Goal: Task Accomplishment & Management: Use online tool/utility

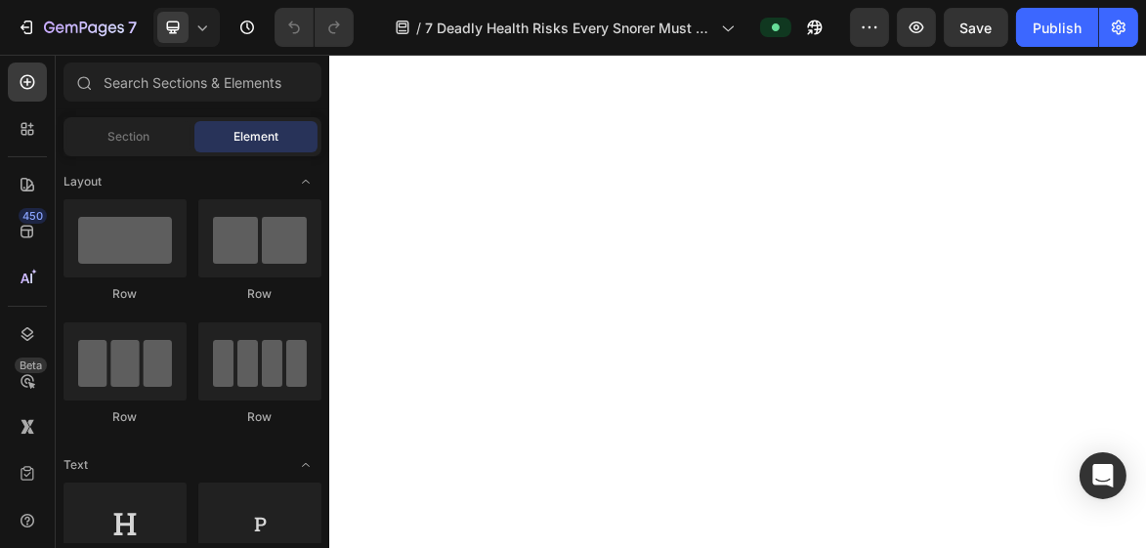
scroll to position [3517, 0]
click at [192, 29] on icon at bounding box center [202, 28] width 20 height 20
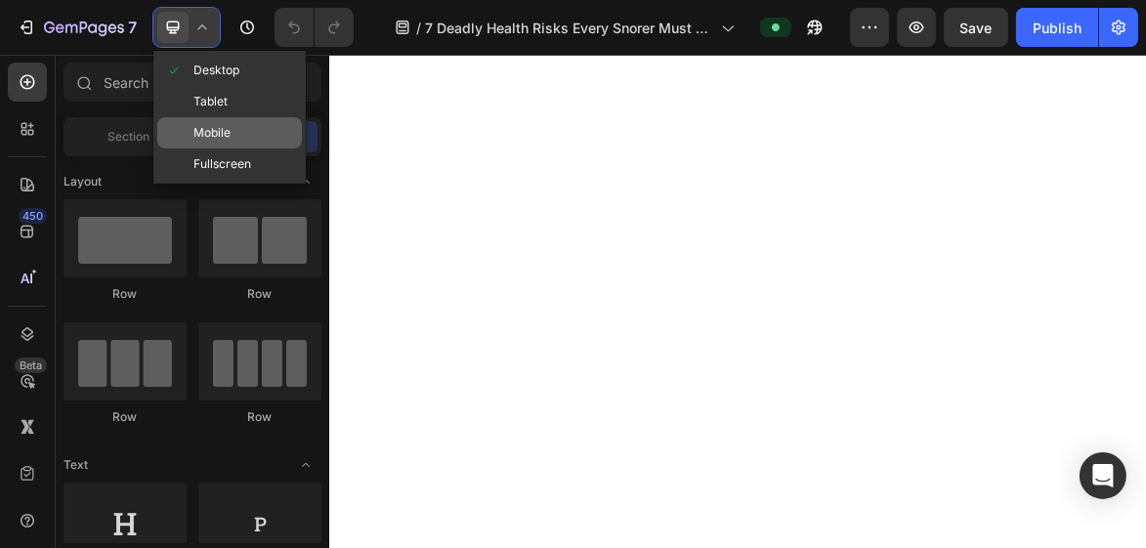
click at [225, 135] on span "Mobile" at bounding box center [211, 133] width 37 height 20
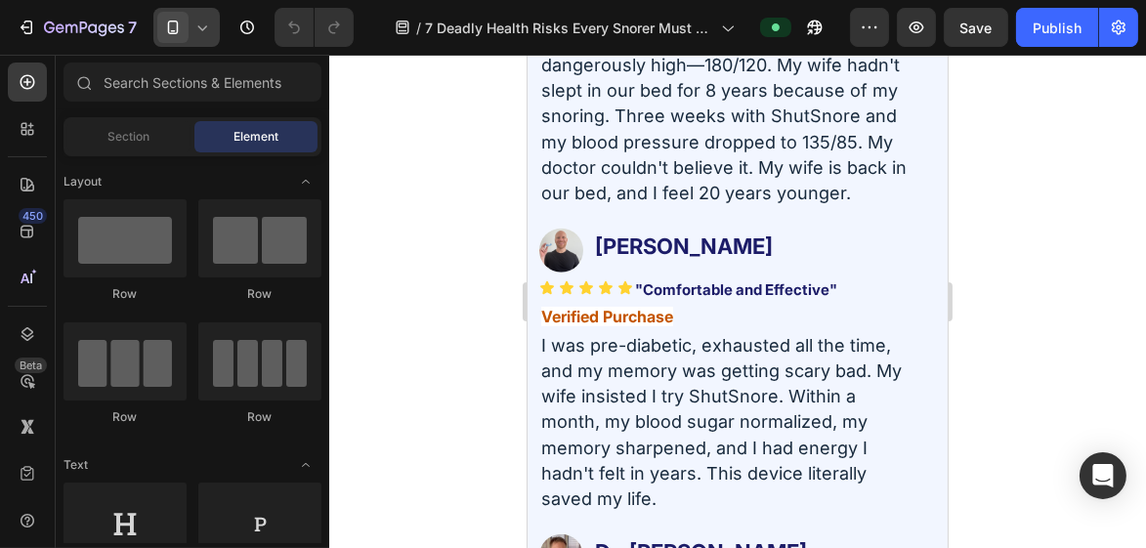
scroll to position [10706, 0]
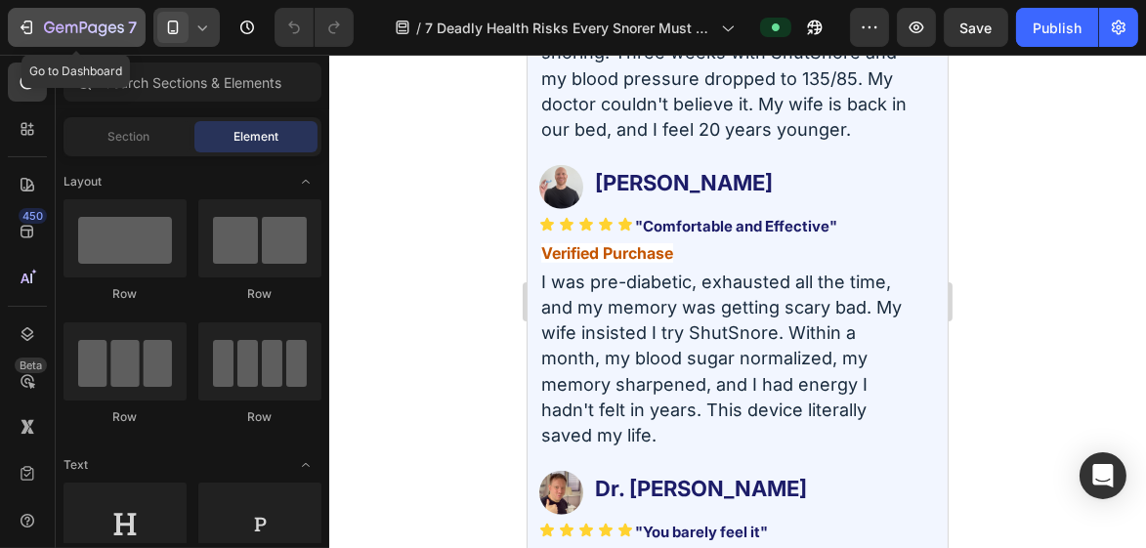
click at [102, 31] on icon "button" at bounding box center [103, 29] width 9 height 13
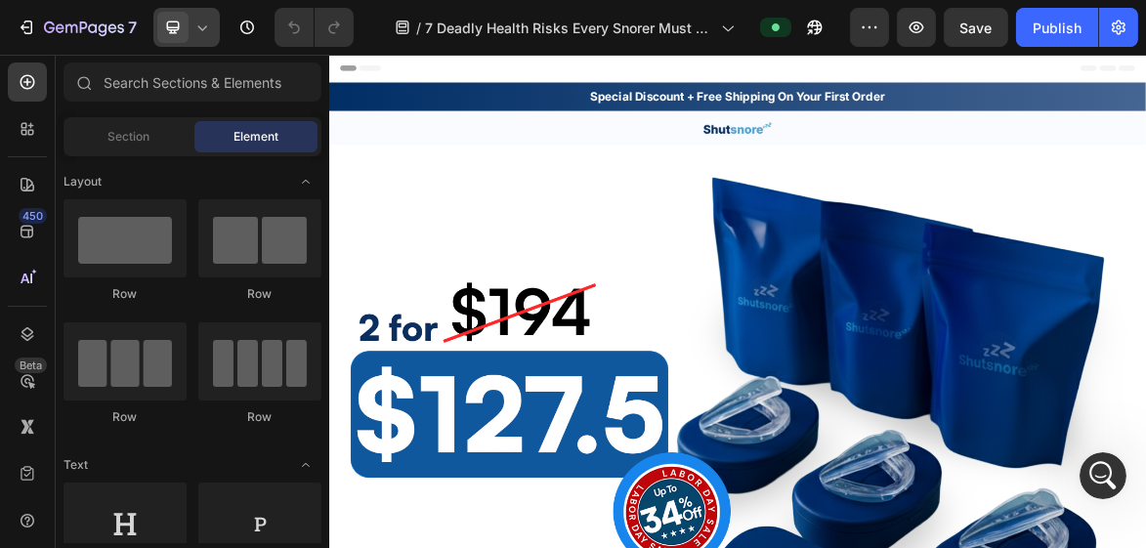
click at [205, 38] on div at bounding box center [186, 27] width 66 height 39
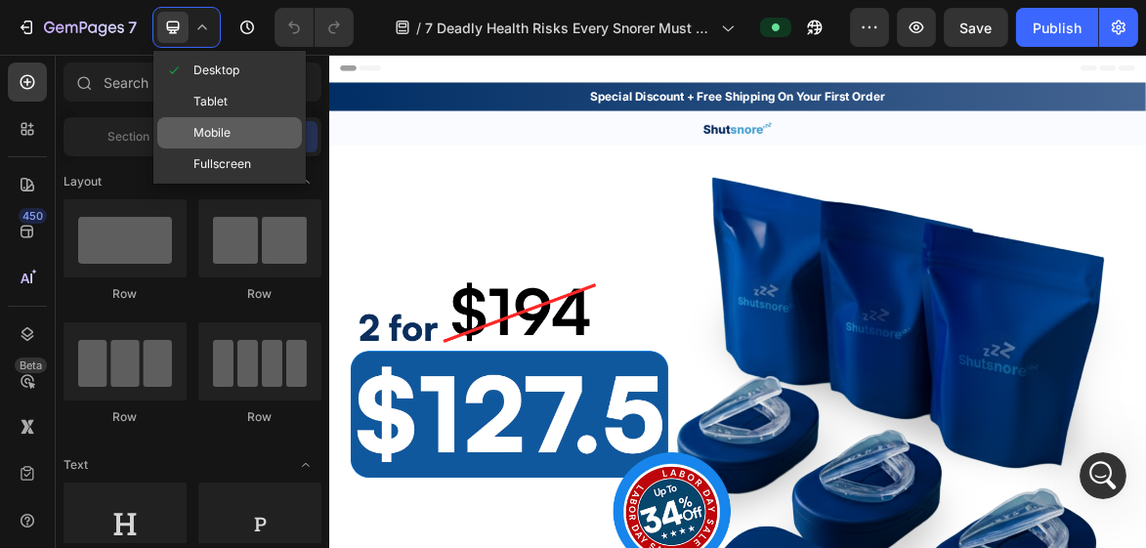
drag, startPoint x: 207, startPoint y: 135, endPoint x: 188, endPoint y: 229, distance: 95.8
click at [207, 135] on span "Mobile" at bounding box center [211, 133] width 37 height 20
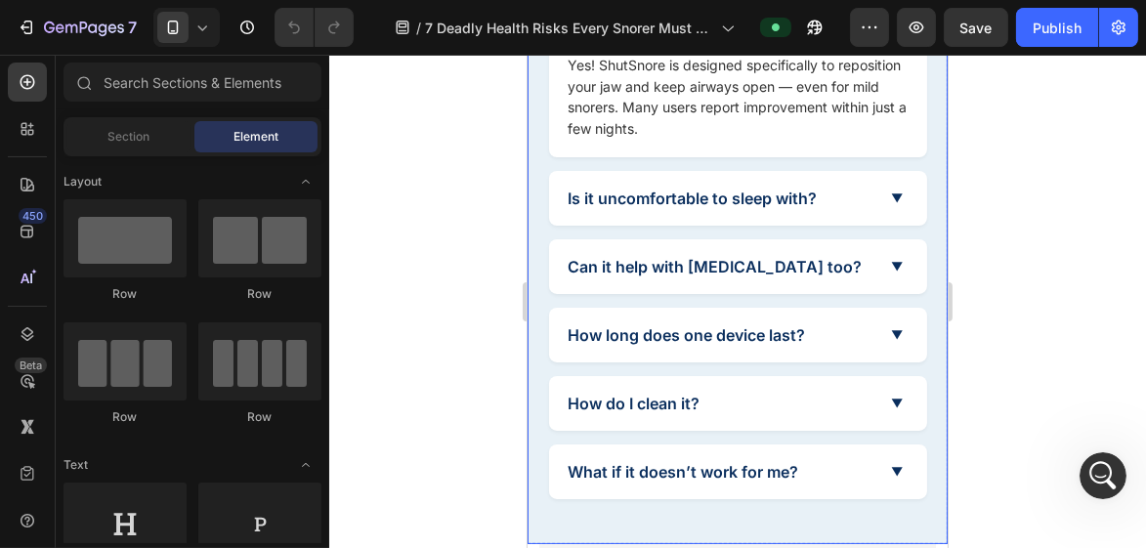
scroll to position [18103, 0]
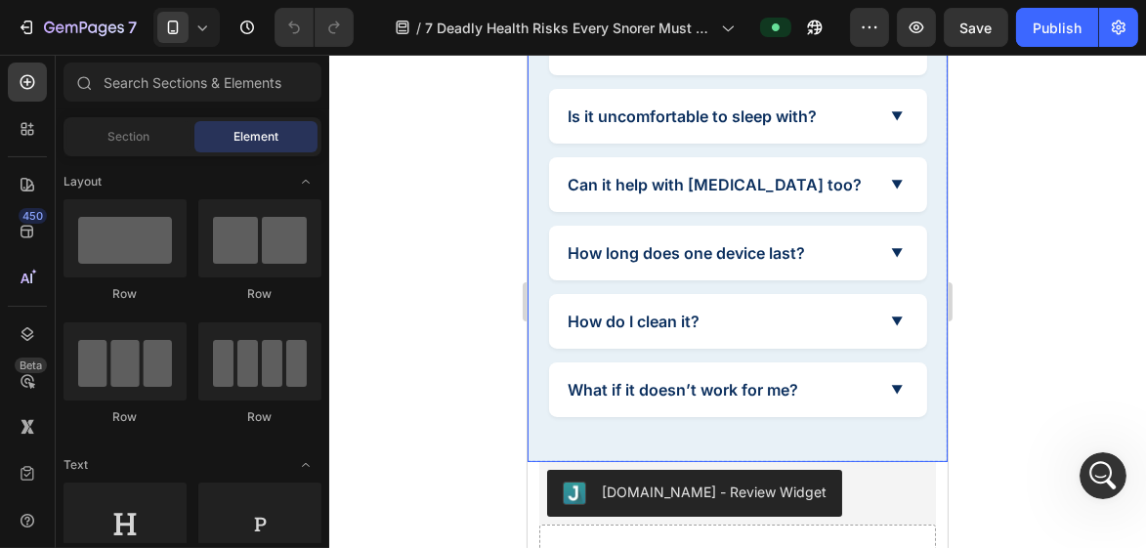
click at [612, 116] on summary "Is it uncomfortable to sleep with?" at bounding box center [737, 116] width 378 height 55
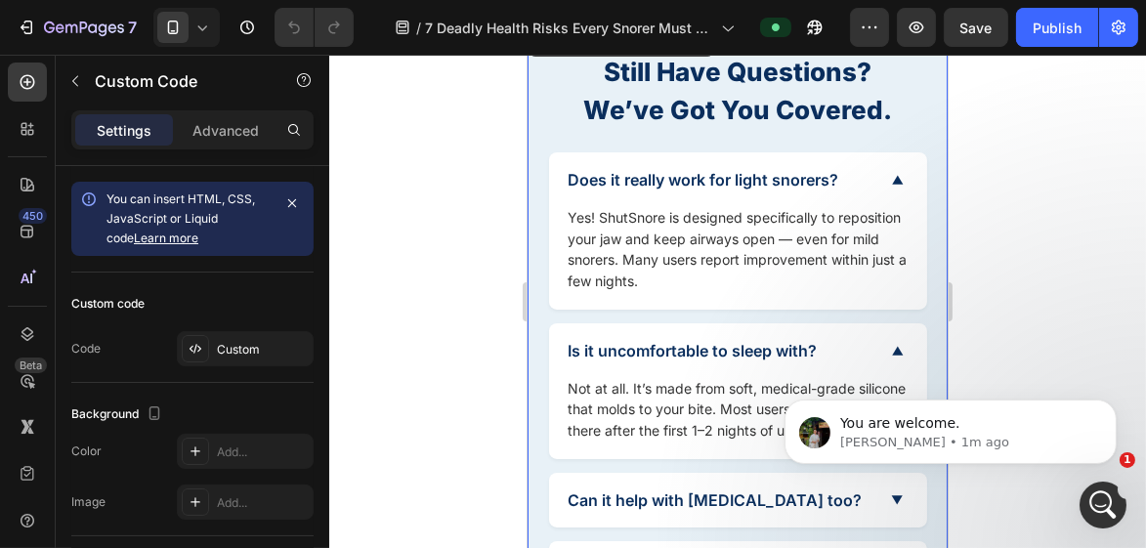
scroll to position [0, 0]
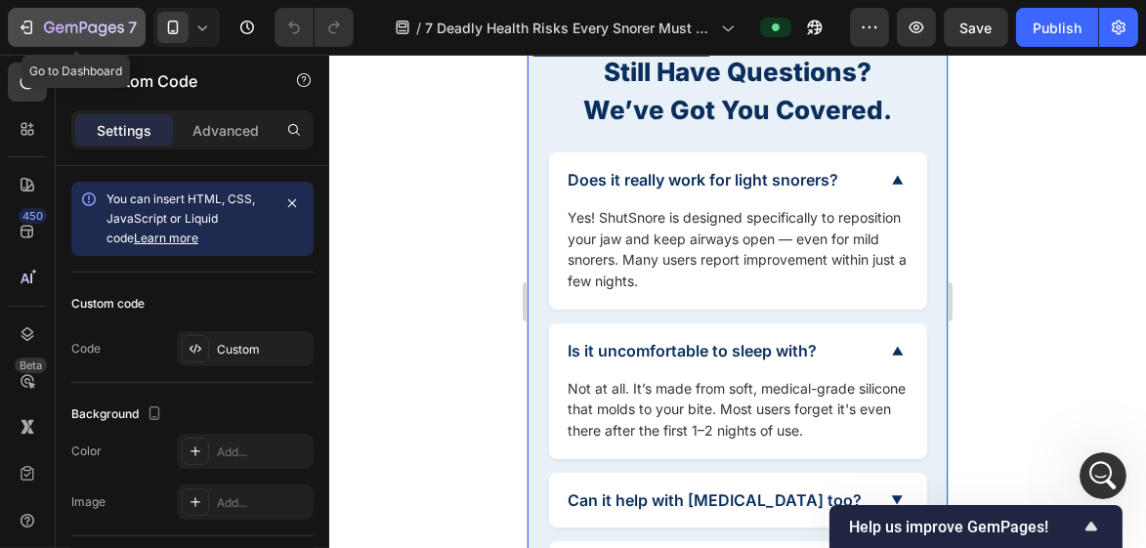
click at [36, 20] on div "7" at bounding box center [77, 27] width 120 height 23
